Goal: Navigation & Orientation: Find specific page/section

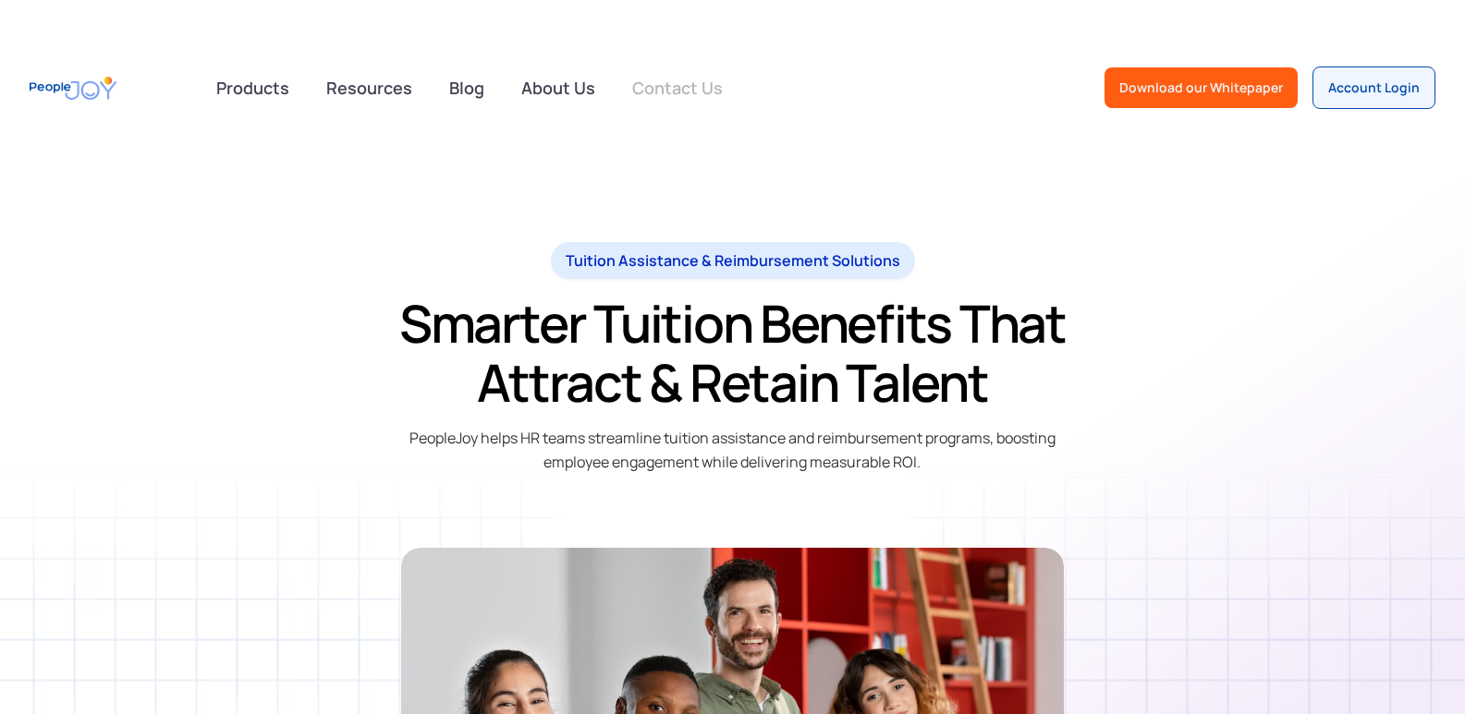
drag, startPoint x: 0, startPoint y: 0, endPoint x: 636, endPoint y: 88, distance: 641.8
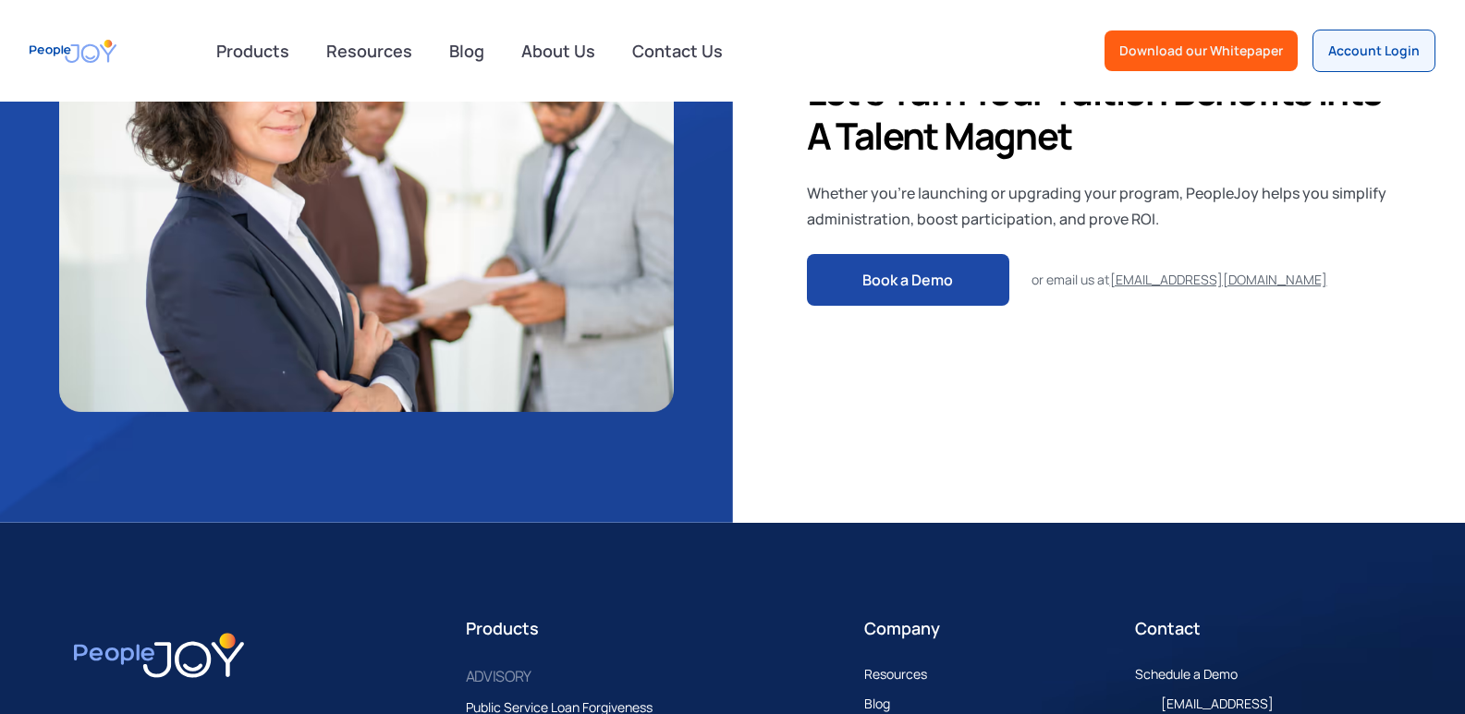
scroll to position [4602, 0]
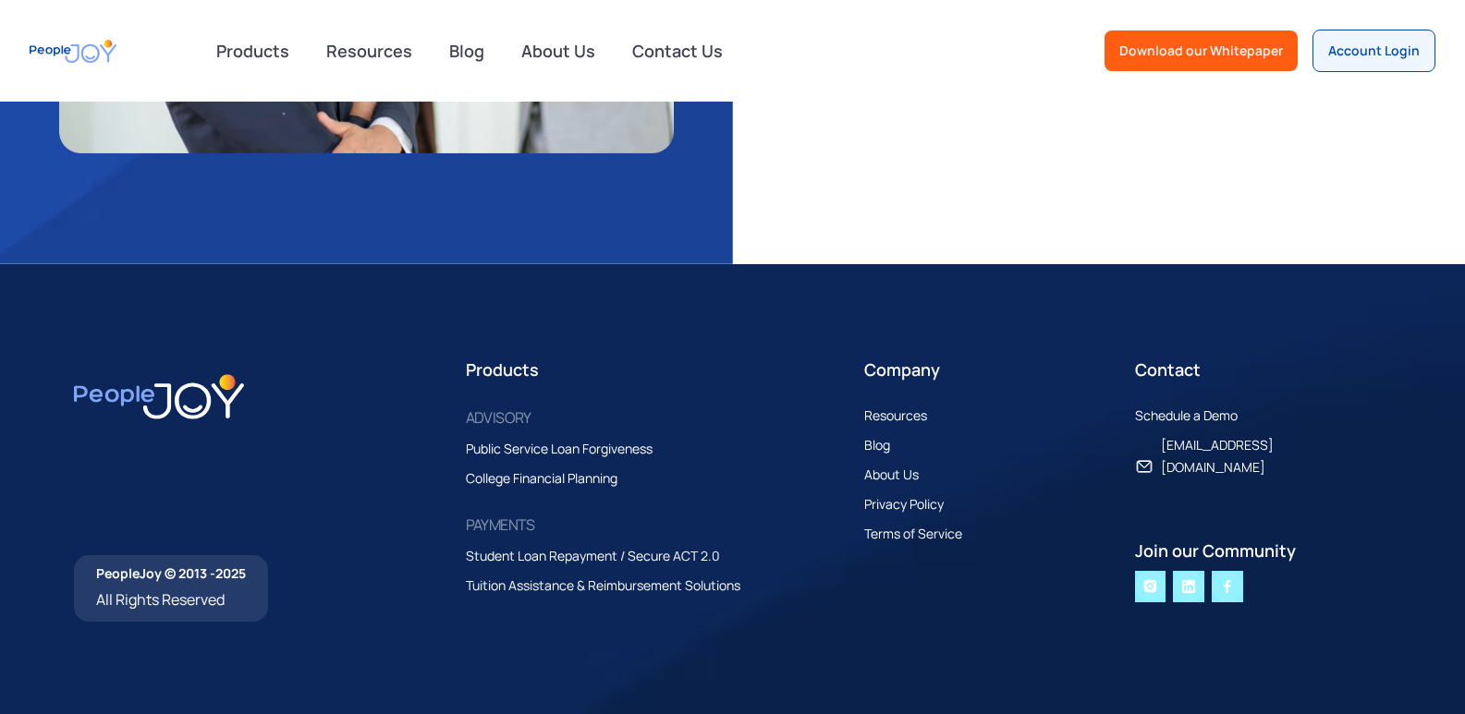
click at [1217, 578] on img at bounding box center [1226, 586] width 31 height 31
click at [907, 500] on div "Privacy Policy" at bounding box center [903, 504] width 79 height 22
click at [892, 468] on div "About Us" at bounding box center [891, 475] width 55 height 22
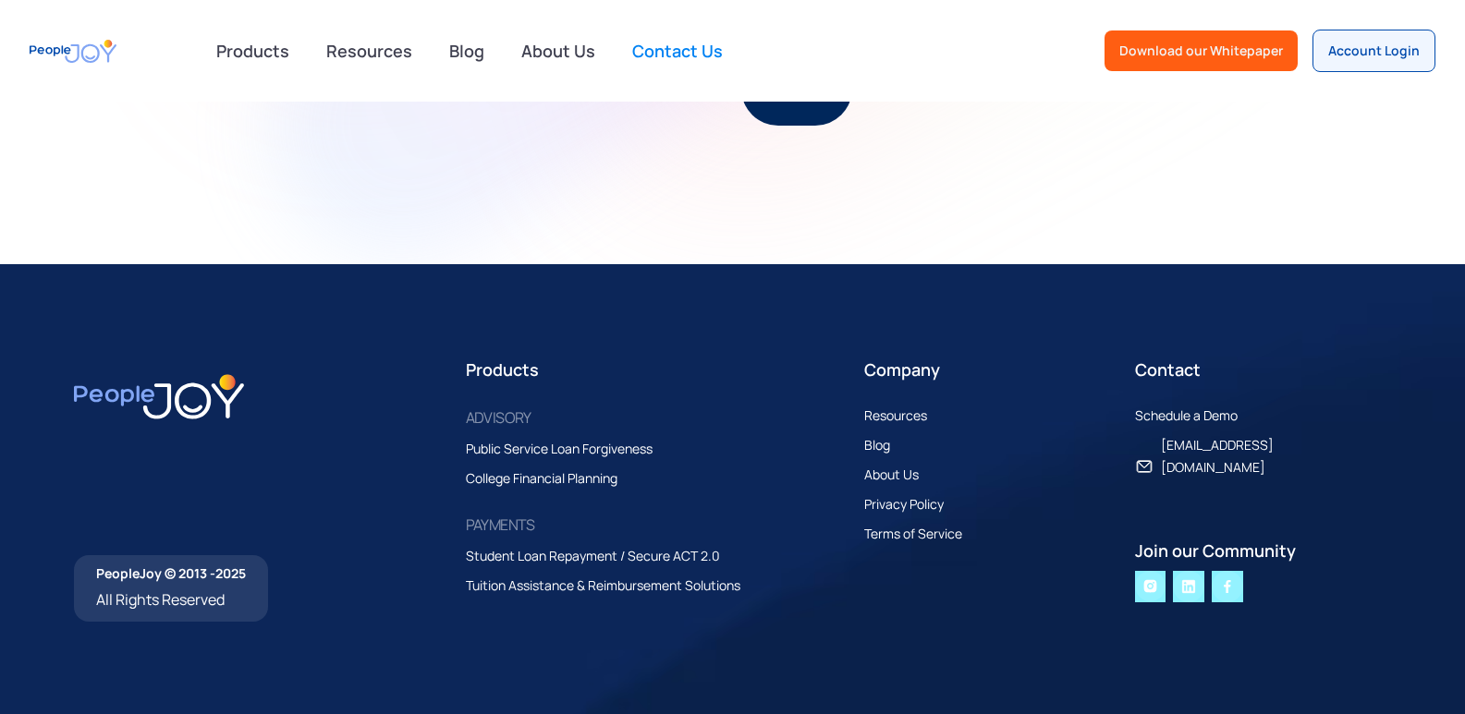
scroll to position [562, 0]
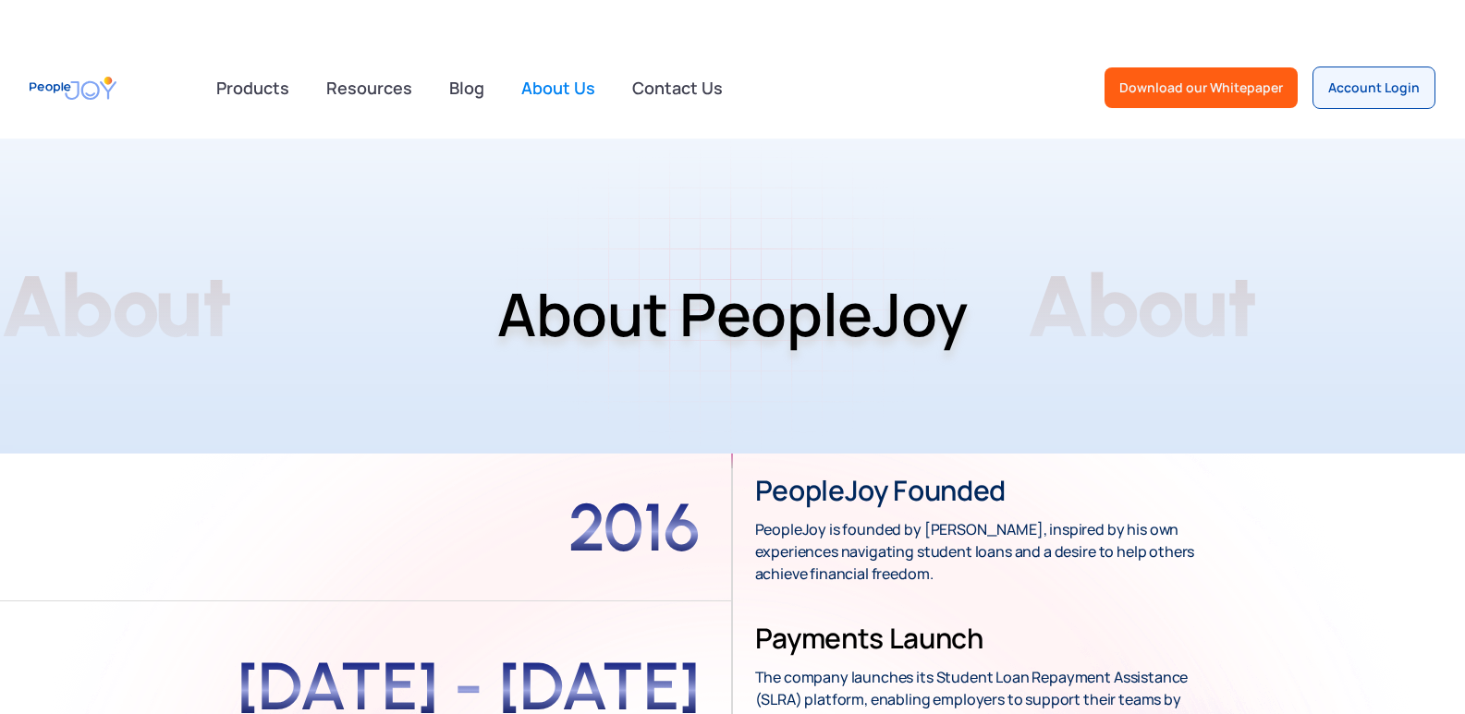
scroll to position [3123, 0]
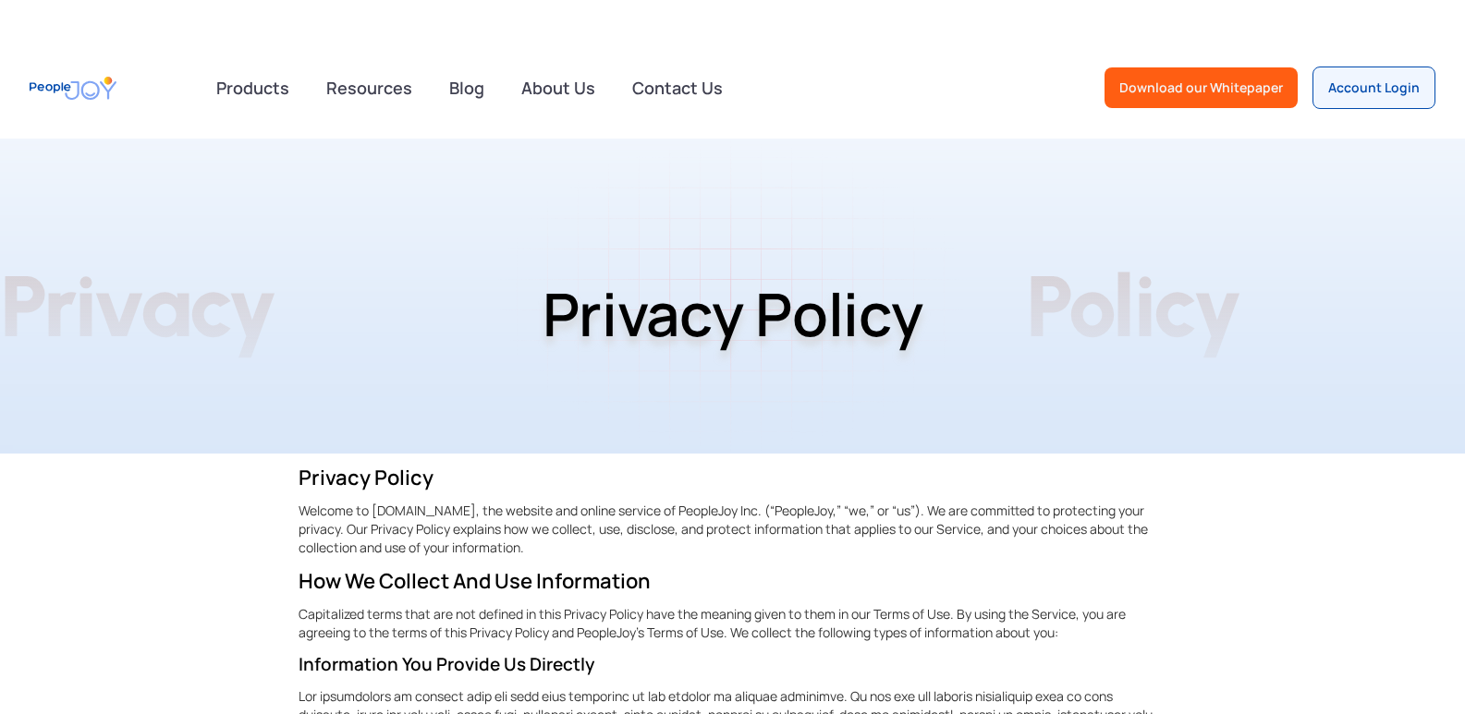
scroll to position [3267, 0]
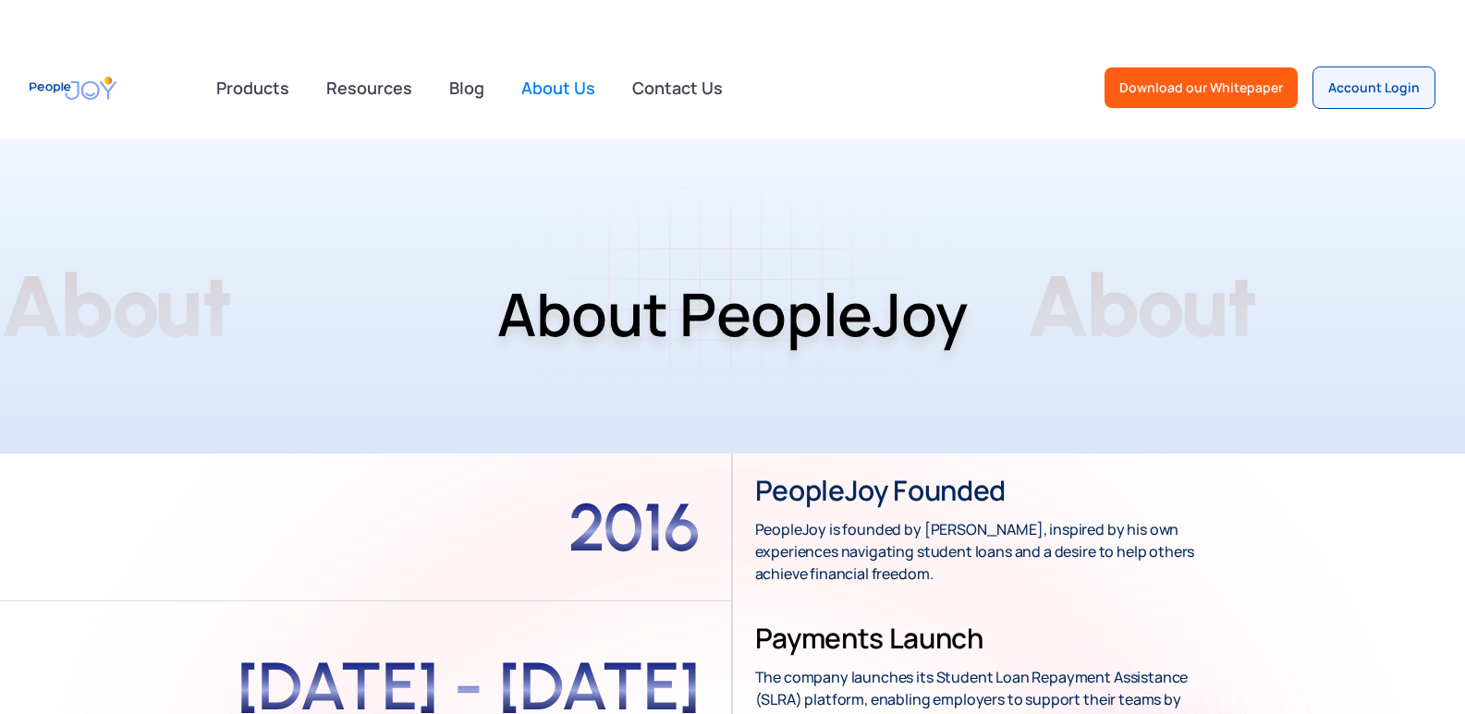
scroll to position [3123, 0]
